Goal: Transaction & Acquisition: Purchase product/service

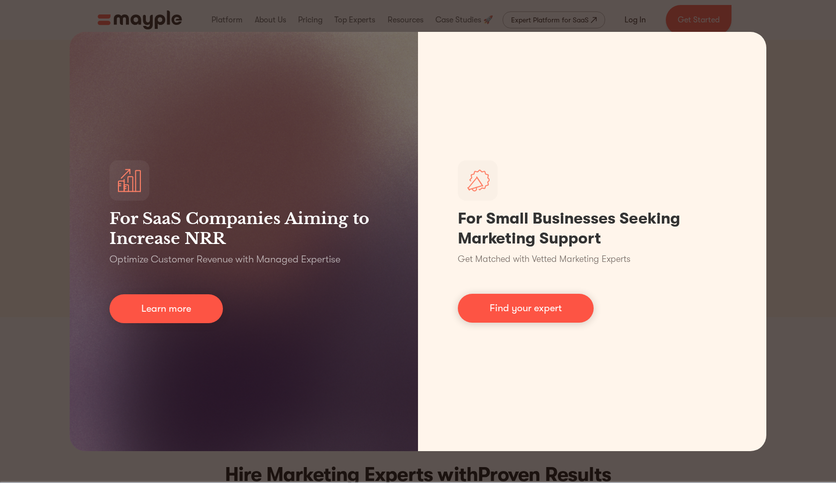
click at [793, 150] on div "For SaaS Companies Aiming to Increase NRR Optimize Customer Revenue with Manage…" at bounding box center [418, 241] width 836 height 483
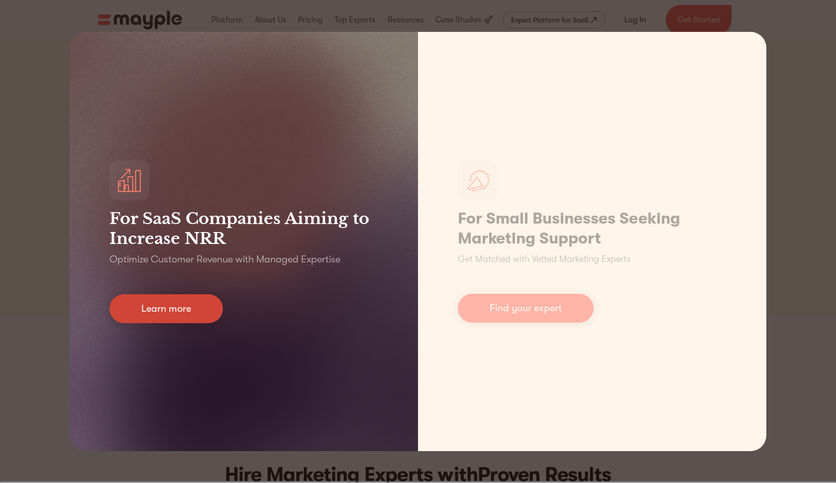
click at [185, 308] on link "Learn more" at bounding box center [165, 308] width 113 height 29
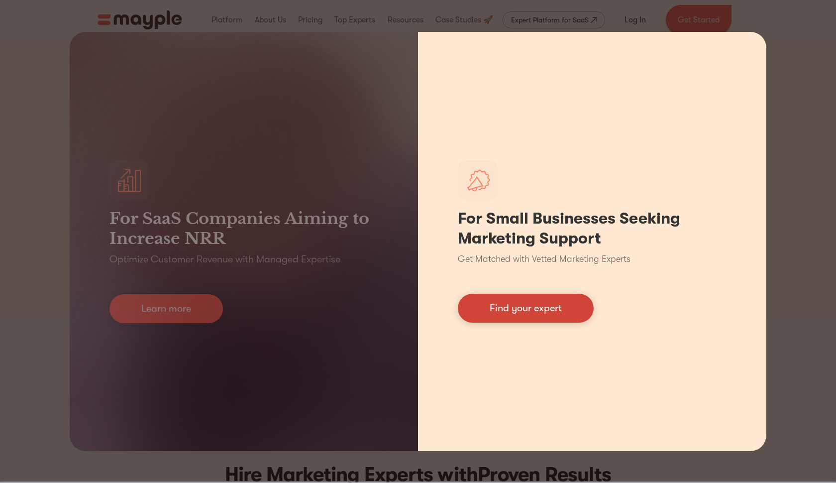
click at [569, 309] on link "Find your expert" at bounding box center [526, 308] width 136 height 29
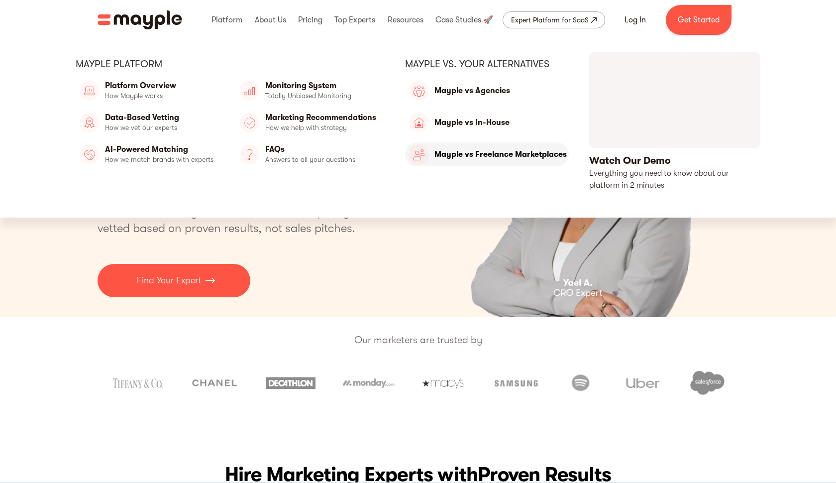
click at [522, 157] on link "Mayple vs Freelance Marketplaces" at bounding box center [487, 154] width 164 height 24
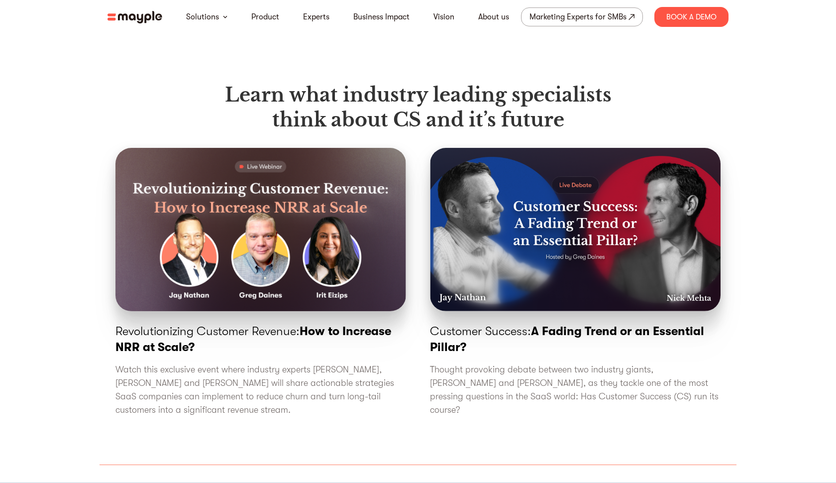
scroll to position [2066, 0]
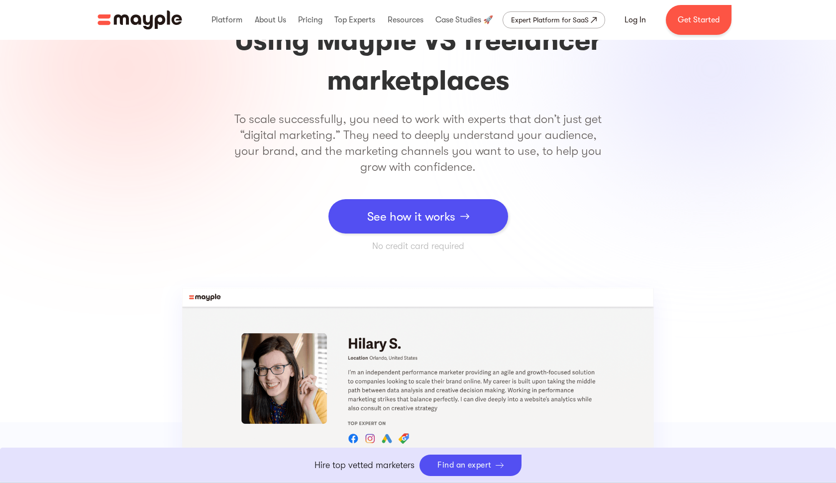
scroll to position [337, 0]
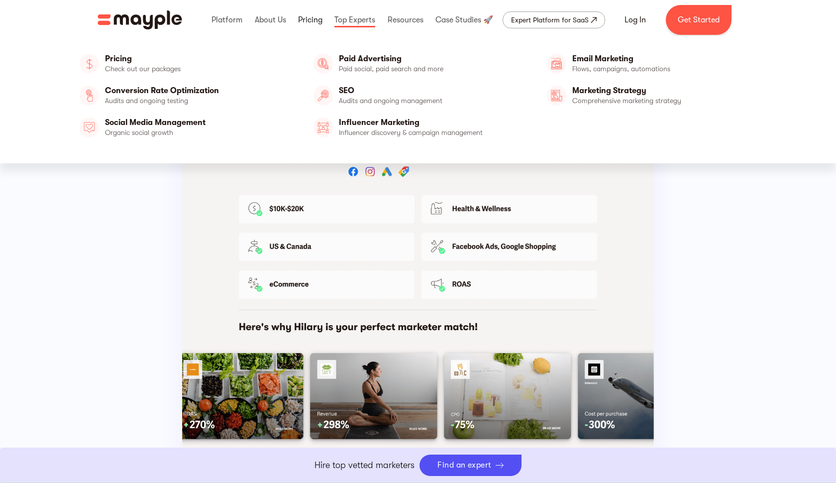
click at [322, 21] on link at bounding box center [310, 20] width 29 height 32
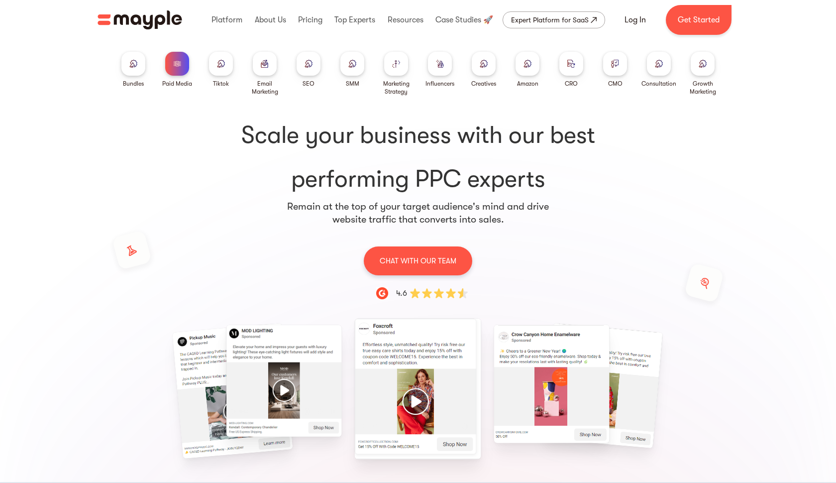
click at [526, 64] on img at bounding box center [527, 63] width 8 height 7
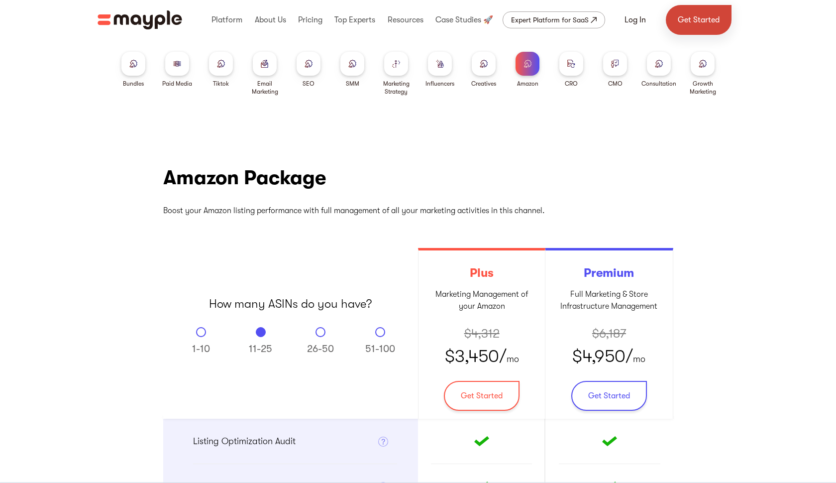
click at [689, 22] on link "Get Started" at bounding box center [699, 20] width 66 height 30
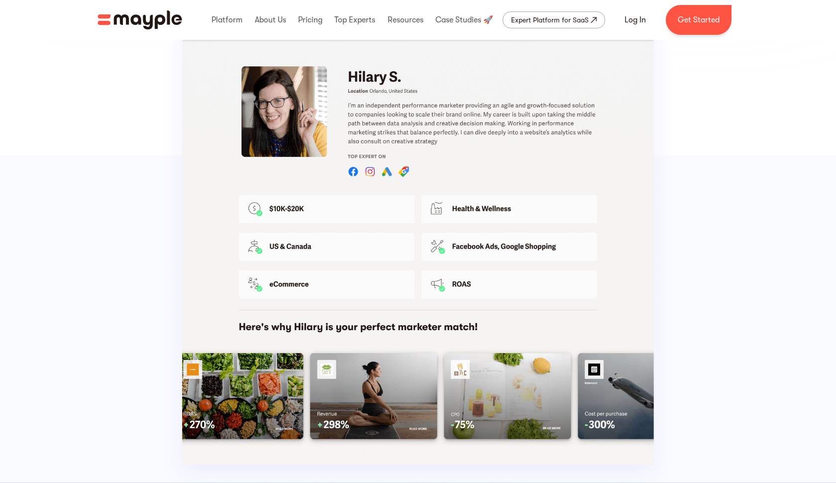
scroll to position [337, 0]
